Goal: Task Accomplishment & Management: Use online tool/utility

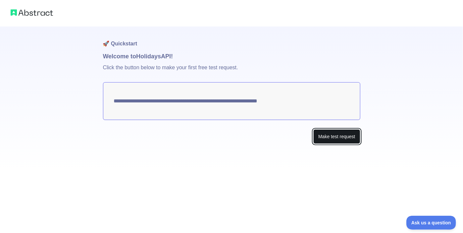
click at [333, 137] on button "Make test request" at bounding box center [336, 136] width 47 height 15
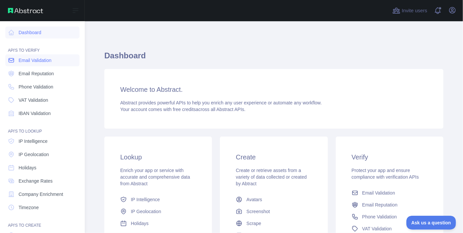
click at [50, 61] on span "Email Validation" at bounding box center [35, 60] width 33 height 7
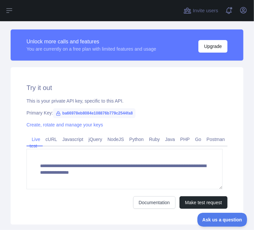
scroll to position [182, 0]
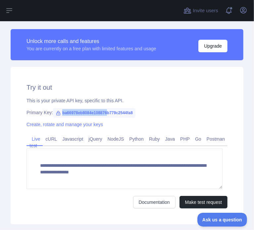
drag, startPoint x: 60, startPoint y: 112, endPoint x: 119, endPoint y: 119, distance: 59.3
click at [119, 119] on div "**********" at bounding box center [127, 146] width 233 height 158
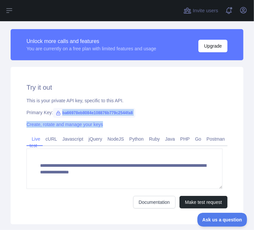
click at [131, 111] on span "ba66978eb8084e108876b779c2544fa8" at bounding box center [94, 113] width 82 height 10
drag, startPoint x: 132, startPoint y: 113, endPoint x: 59, endPoint y: 116, distance: 73.6
click at [59, 116] on span "ba66978eb8084e108876b779c2544fa8" at bounding box center [94, 113] width 82 height 10
copy span "ba66978eb8084e108876b779c2544fa8"
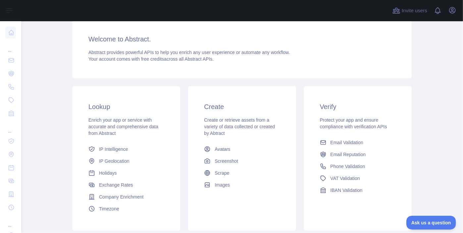
scroll to position [97, 0]
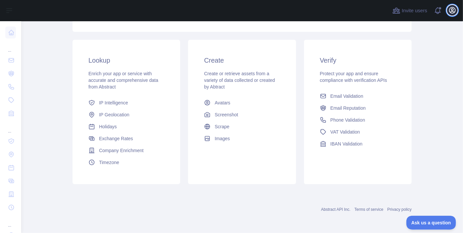
click at [454, 9] on icon "button" at bounding box center [453, 10] width 8 height 8
